Goal: Task Accomplishment & Management: Complete application form

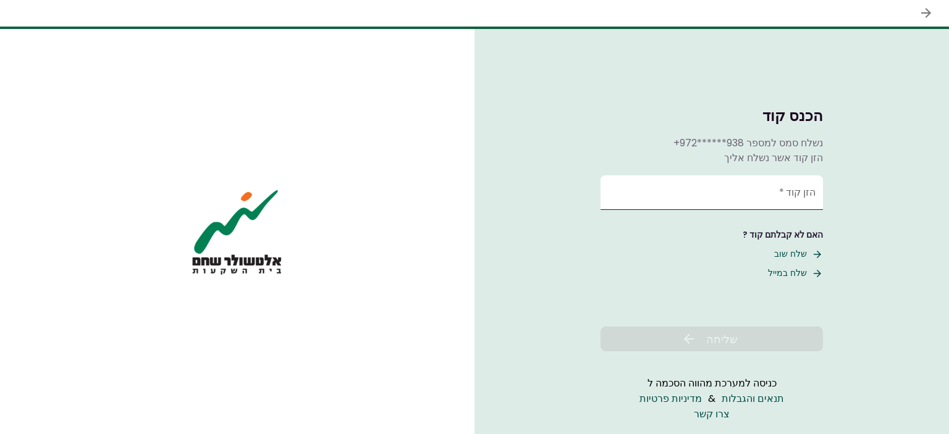
click at [760, 191] on input "הזן קוד   *" at bounding box center [711, 192] width 222 height 35
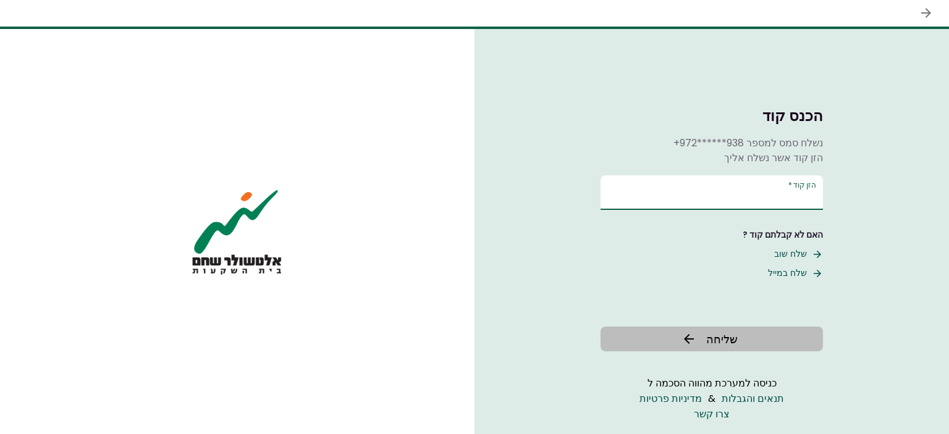
type input "******"
click at [725, 341] on span "שליחה" at bounding box center [722, 339] width 32 height 17
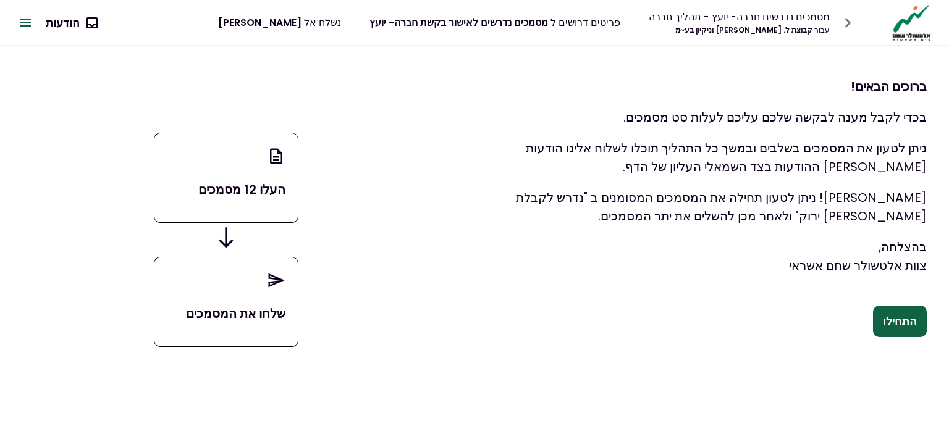
click at [901, 321] on button "התחילו" at bounding box center [900, 322] width 54 height 32
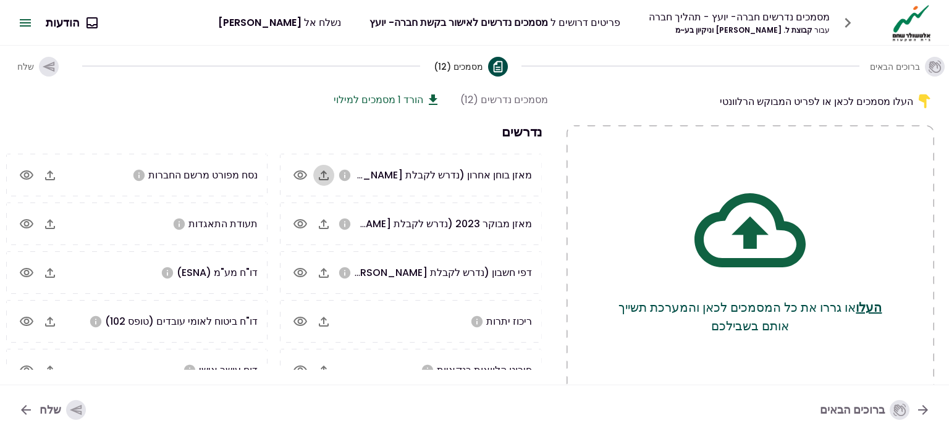
click at [329, 174] on icon "button" at bounding box center [324, 175] width 10 height 10
click at [328, 222] on icon "button" at bounding box center [323, 224] width 15 height 15
click at [328, 221] on icon "button" at bounding box center [323, 224] width 15 height 15
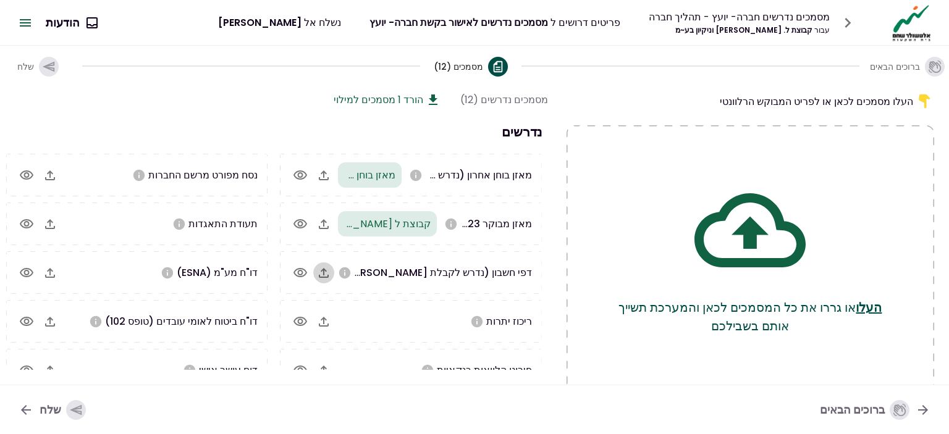
click at [325, 272] on icon "button" at bounding box center [324, 273] width 10 height 10
click at [328, 272] on icon "button" at bounding box center [323, 273] width 15 height 15
click at [329, 270] on icon "button" at bounding box center [323, 273] width 15 height 15
click at [330, 321] on icon "button" at bounding box center [323, 321] width 15 height 15
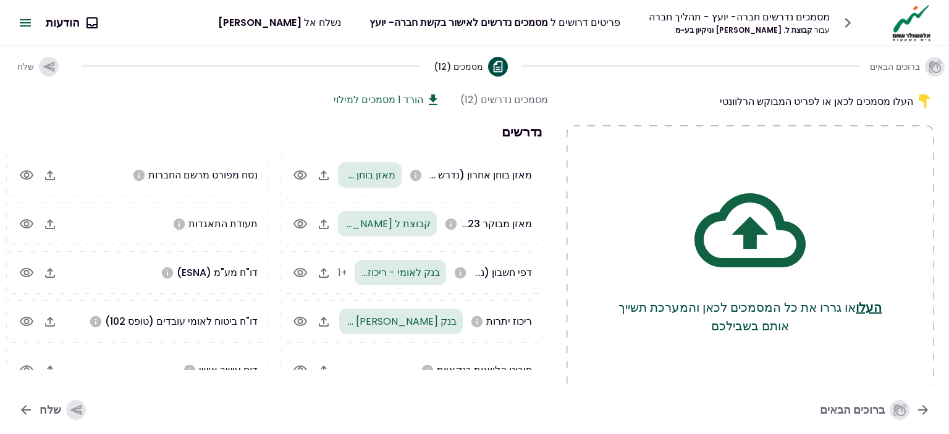
scroll to position [62, 0]
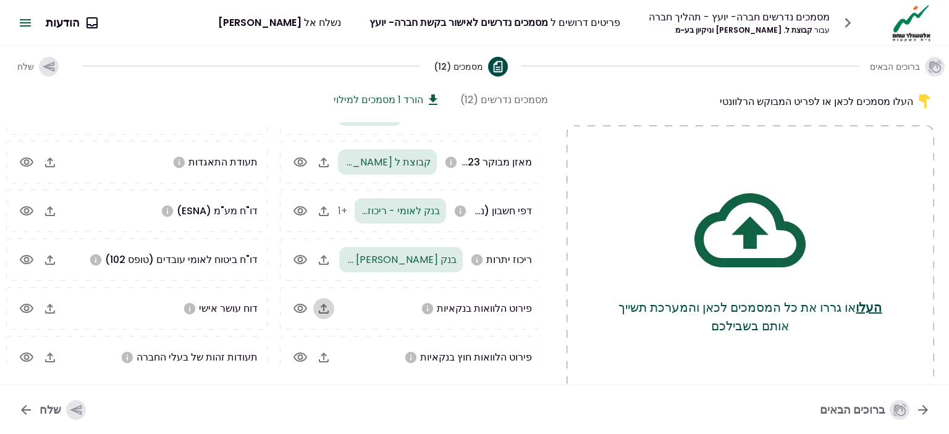
click at [327, 307] on icon "button" at bounding box center [323, 308] width 15 height 15
click at [331, 212] on icon "button" at bounding box center [323, 211] width 15 height 15
click at [326, 209] on icon "button" at bounding box center [323, 211] width 15 height 15
click at [325, 212] on icon "button" at bounding box center [324, 211] width 10 height 10
click at [322, 358] on icon "button" at bounding box center [323, 357] width 15 height 15
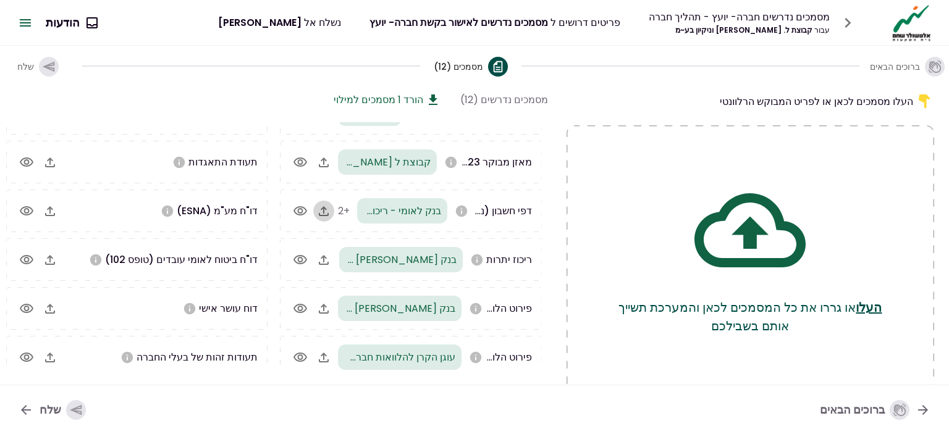
click at [326, 212] on icon "button" at bounding box center [323, 211] width 15 height 15
click at [53, 159] on icon "button" at bounding box center [50, 163] width 10 height 10
click at [53, 218] on button "button" at bounding box center [50, 211] width 21 height 21
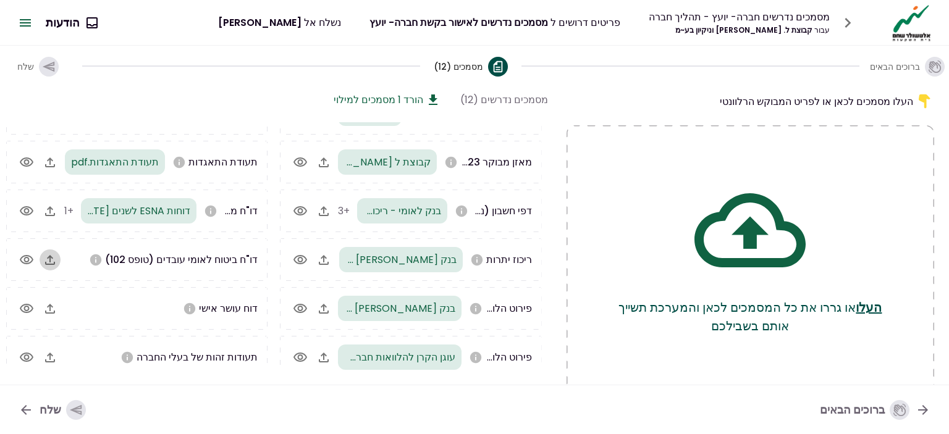
click at [54, 258] on icon "button" at bounding box center [50, 260] width 15 height 15
click at [55, 259] on icon "button" at bounding box center [50, 260] width 15 height 15
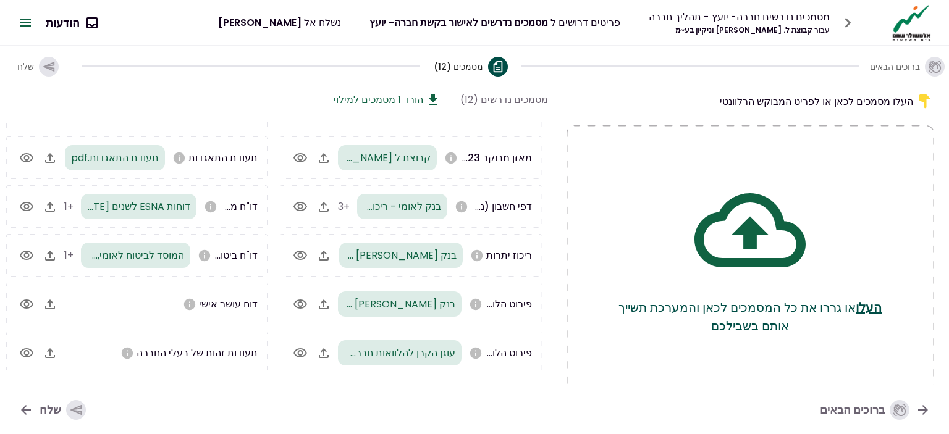
scroll to position [70, 0]
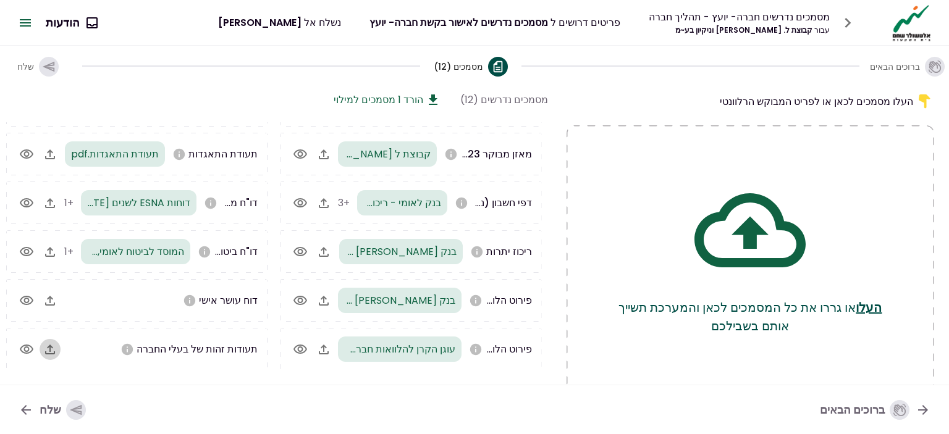
click at [56, 350] on icon "button" at bounding box center [50, 349] width 15 height 15
click at [82, 407] on button "שלח" at bounding box center [52, 410] width 87 height 32
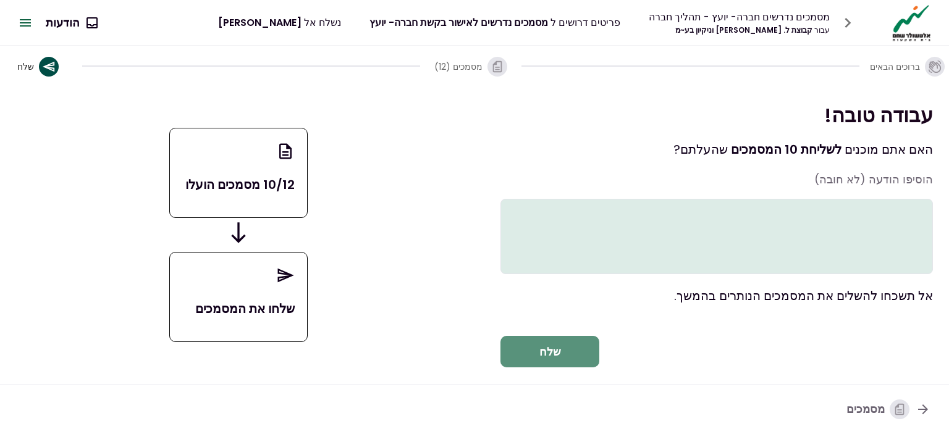
click at [558, 366] on button "שלח" at bounding box center [549, 352] width 99 height 32
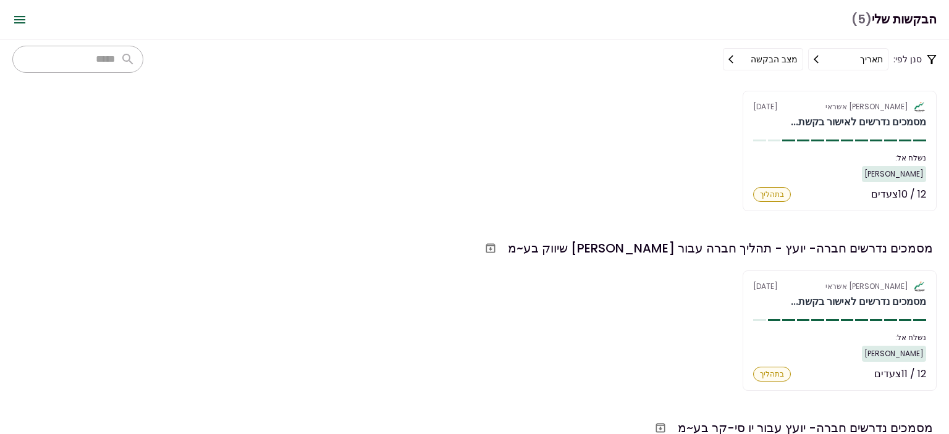
scroll to position [62, 0]
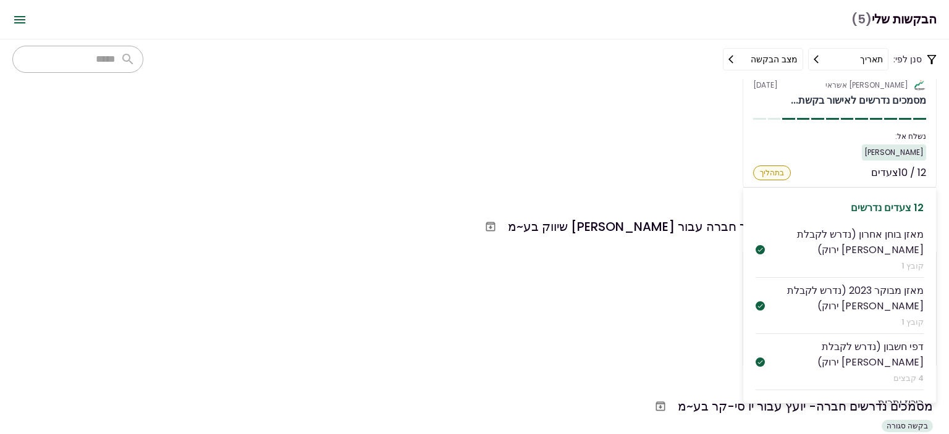
click at [772, 174] on div "בתהליך" at bounding box center [772, 173] width 38 height 15
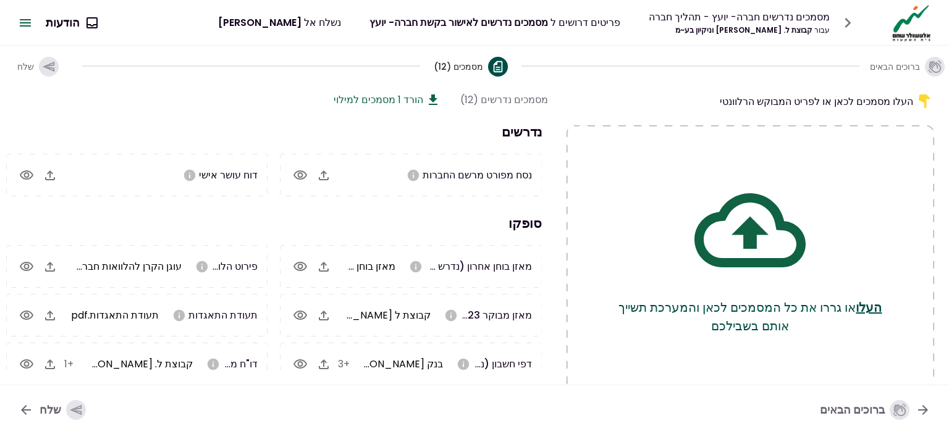
click at [321, 178] on icon "button" at bounding box center [324, 175] width 10 height 10
click at [75, 408] on icon "button" at bounding box center [76, 410] width 12 height 11
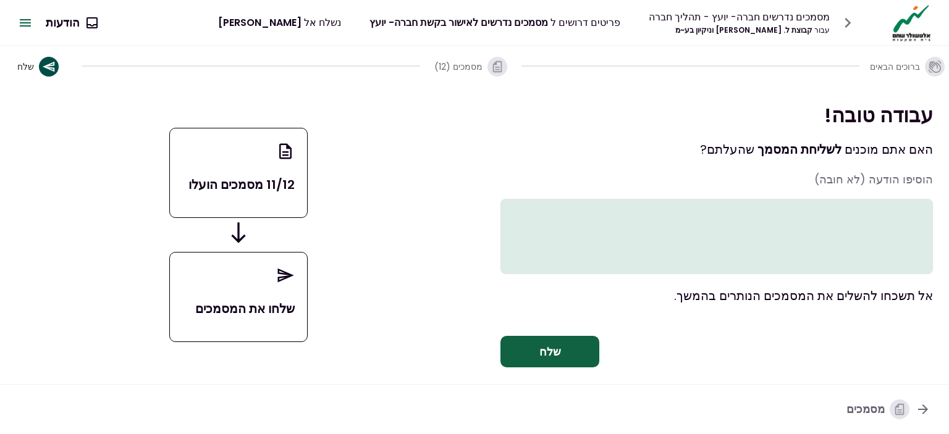
click at [889, 219] on textarea at bounding box center [716, 236] width 432 height 75
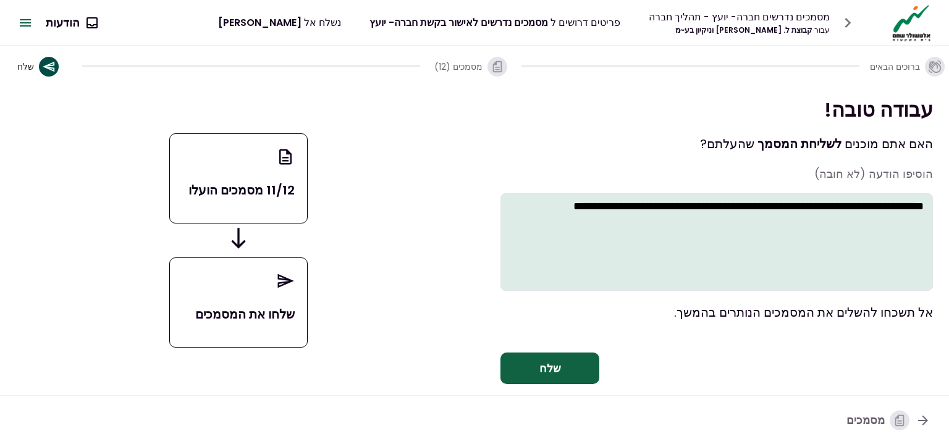
type textarea "**********"
click at [565, 370] on button "שלח" at bounding box center [549, 369] width 99 height 32
